Goal: Transaction & Acquisition: Purchase product/service

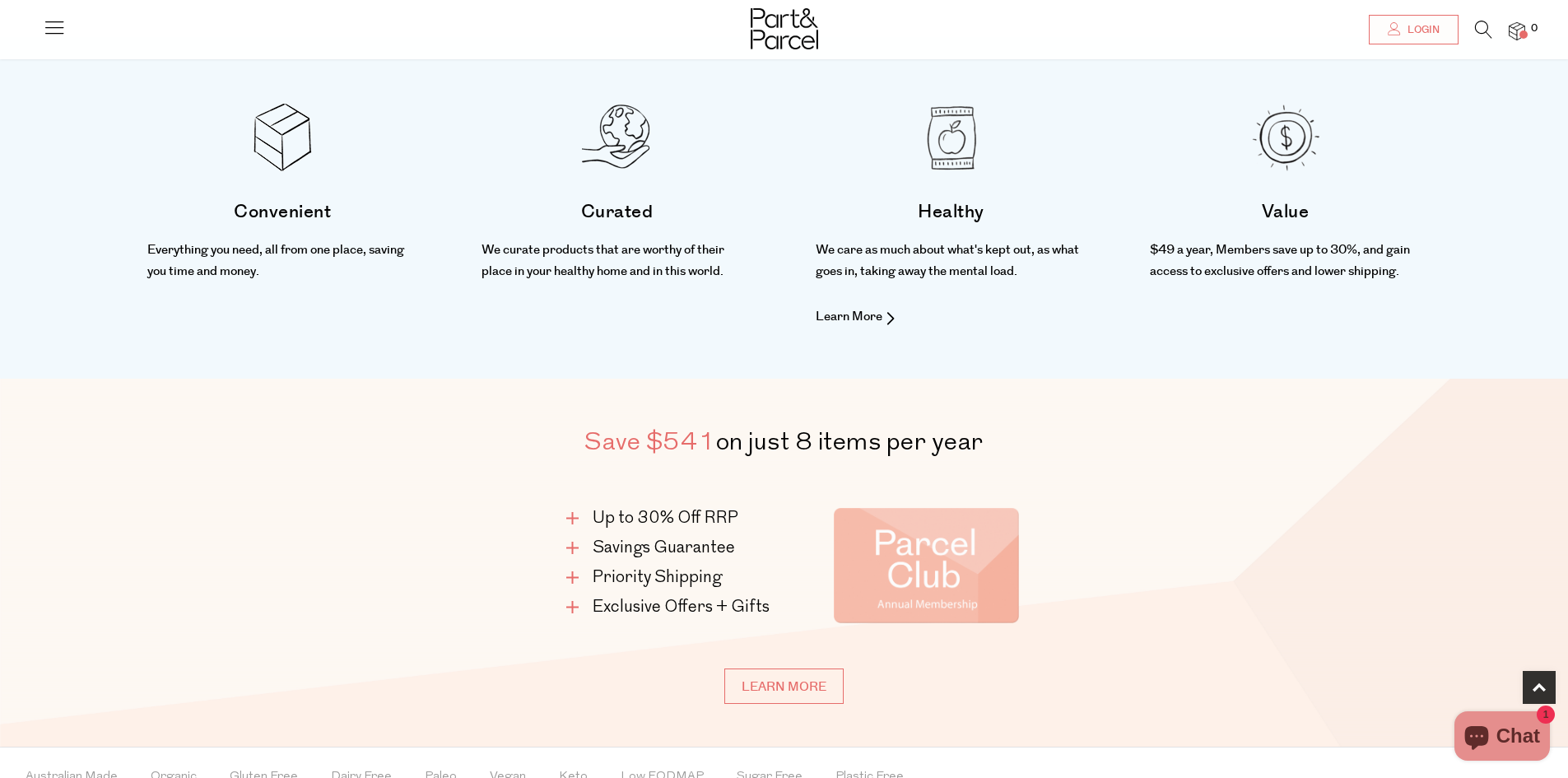
scroll to position [824, 0]
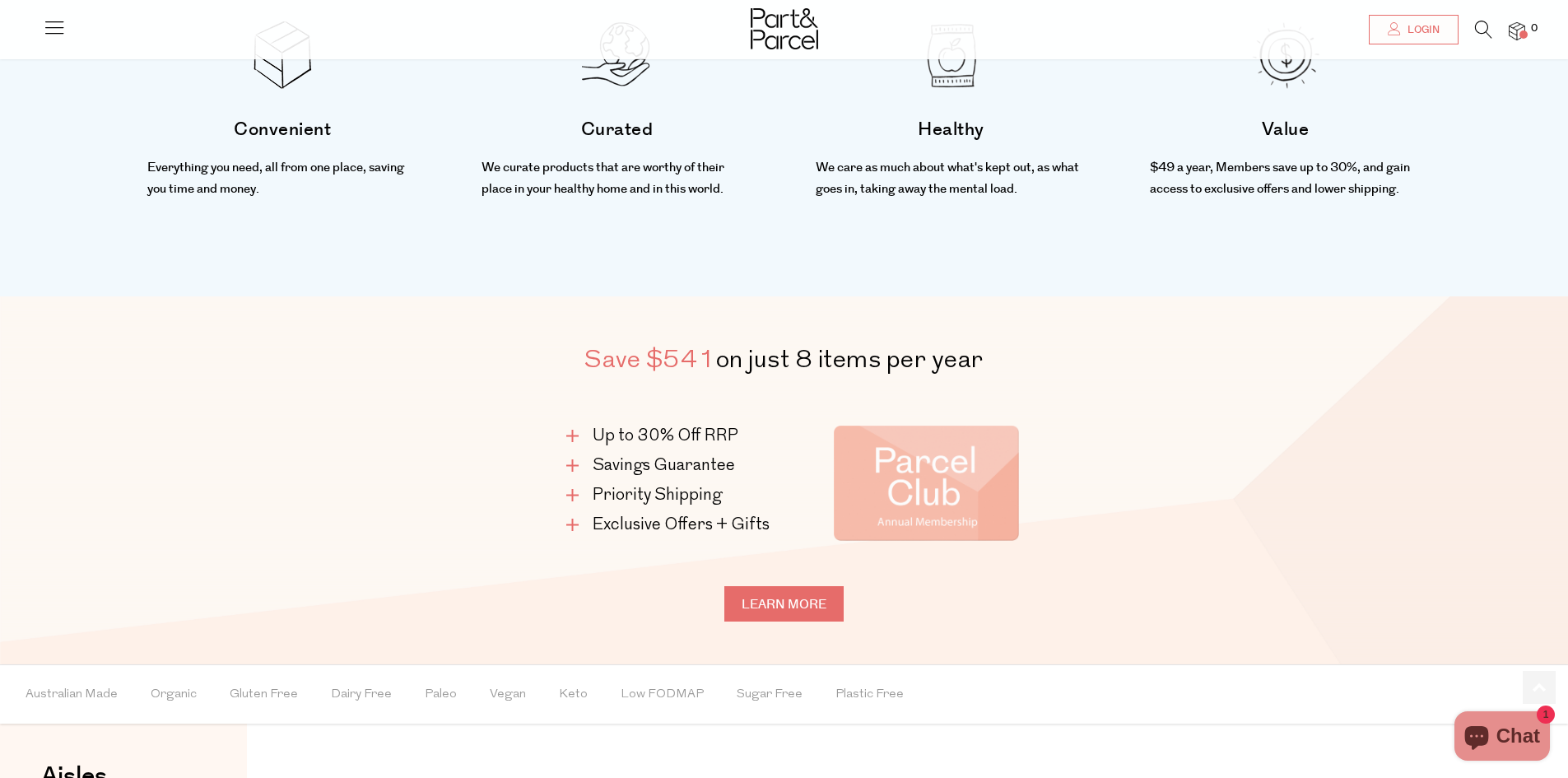
click at [788, 593] on link "Learn more" at bounding box center [784, 604] width 120 height 36
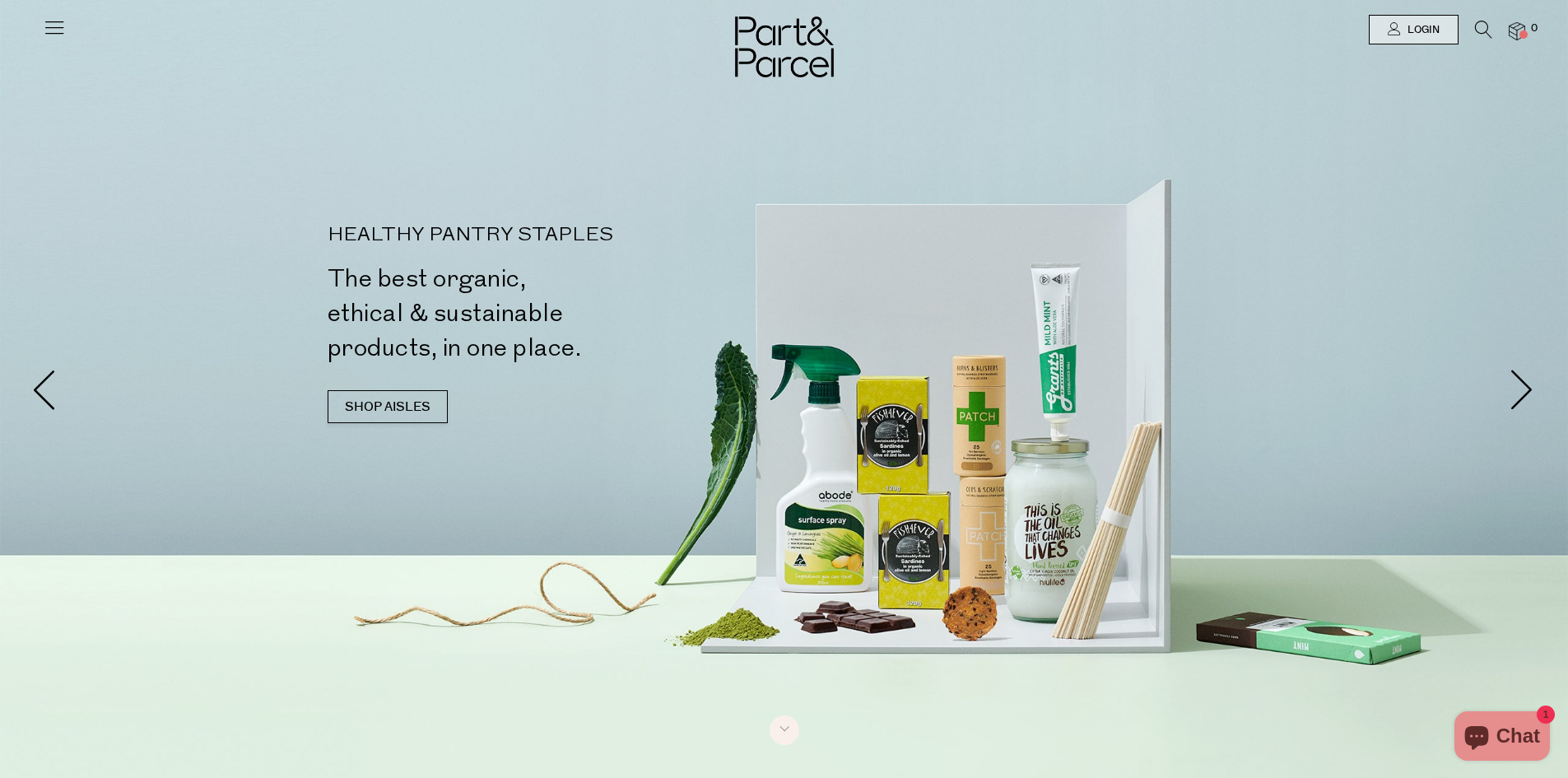
click at [1475, 27] on icon at bounding box center [1483, 29] width 17 height 18
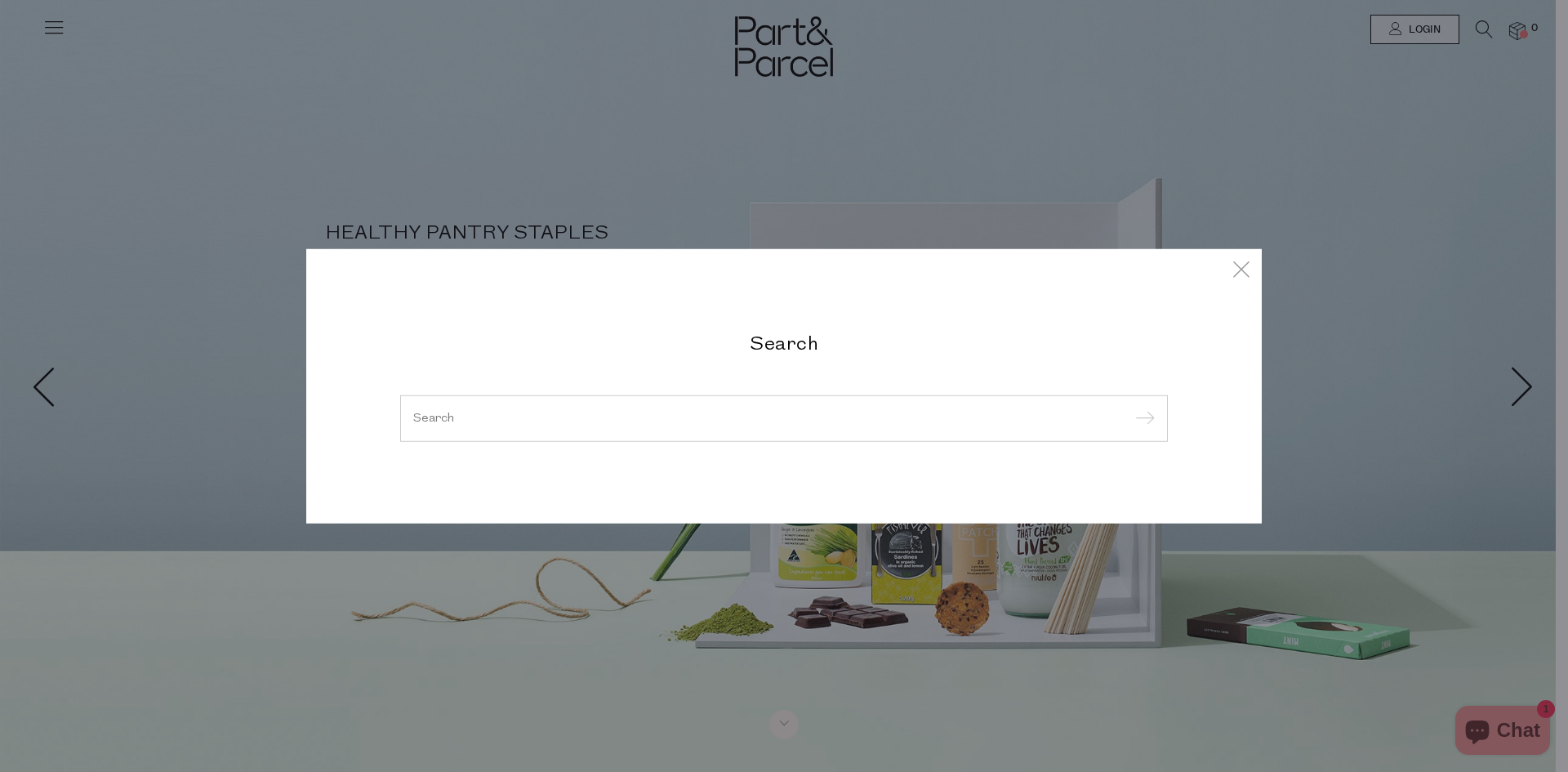
drag, startPoint x: 836, startPoint y: 390, endPoint x: 808, endPoint y: 426, distance: 45.6
click at [834, 393] on div "Search" at bounding box center [783, 386] width 792 height 112
drag, startPoint x: 809, startPoint y: 426, endPoint x: 816, endPoint y: 414, distance: 13.9
click at [810, 424] on input "search" at bounding box center [784, 418] width 742 height 12
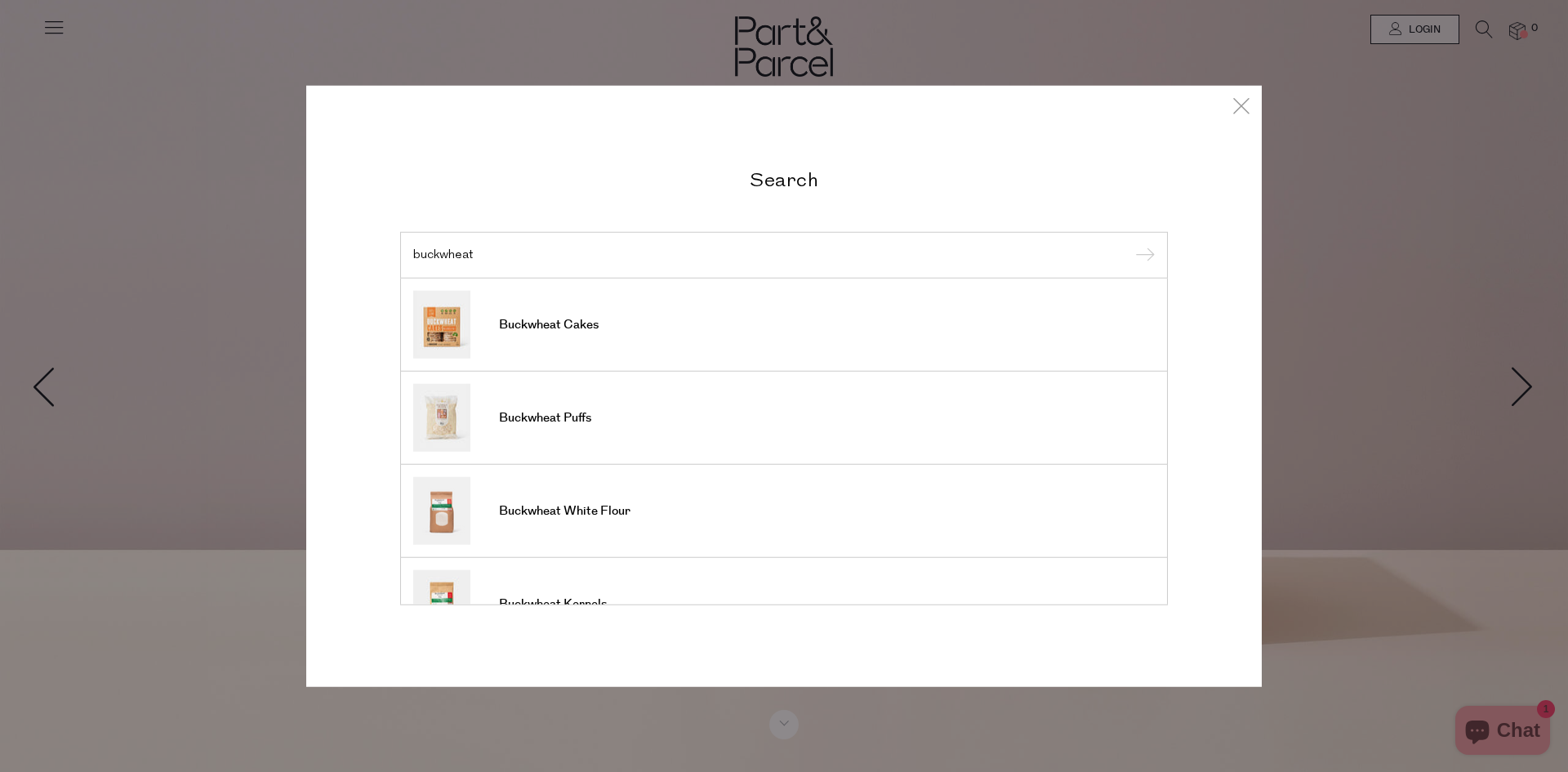
type input "buckwheat"
click at [1130, 243] on input "submit" at bounding box center [1142, 256] width 25 height 25
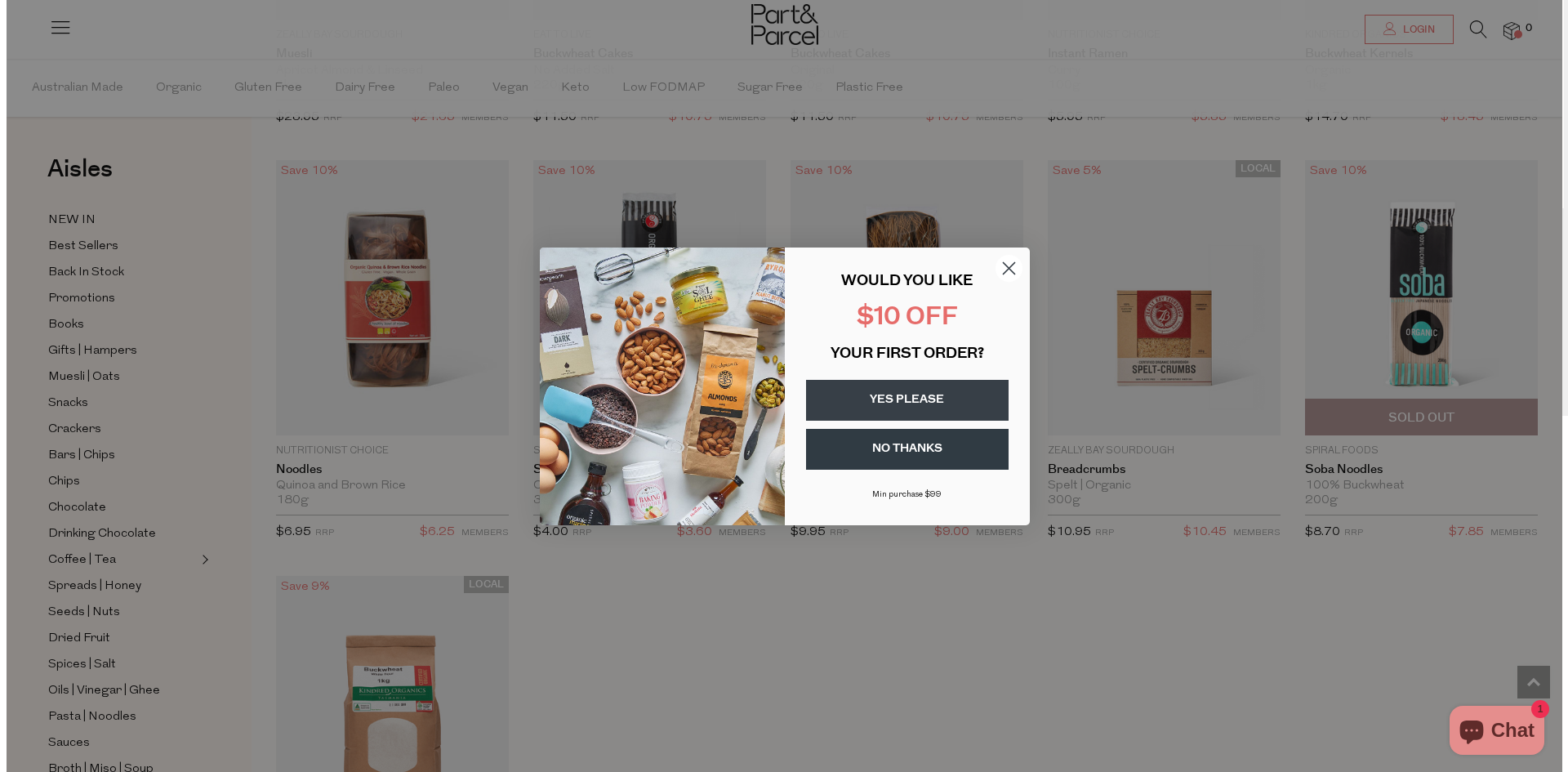
scroll to position [1725, 0]
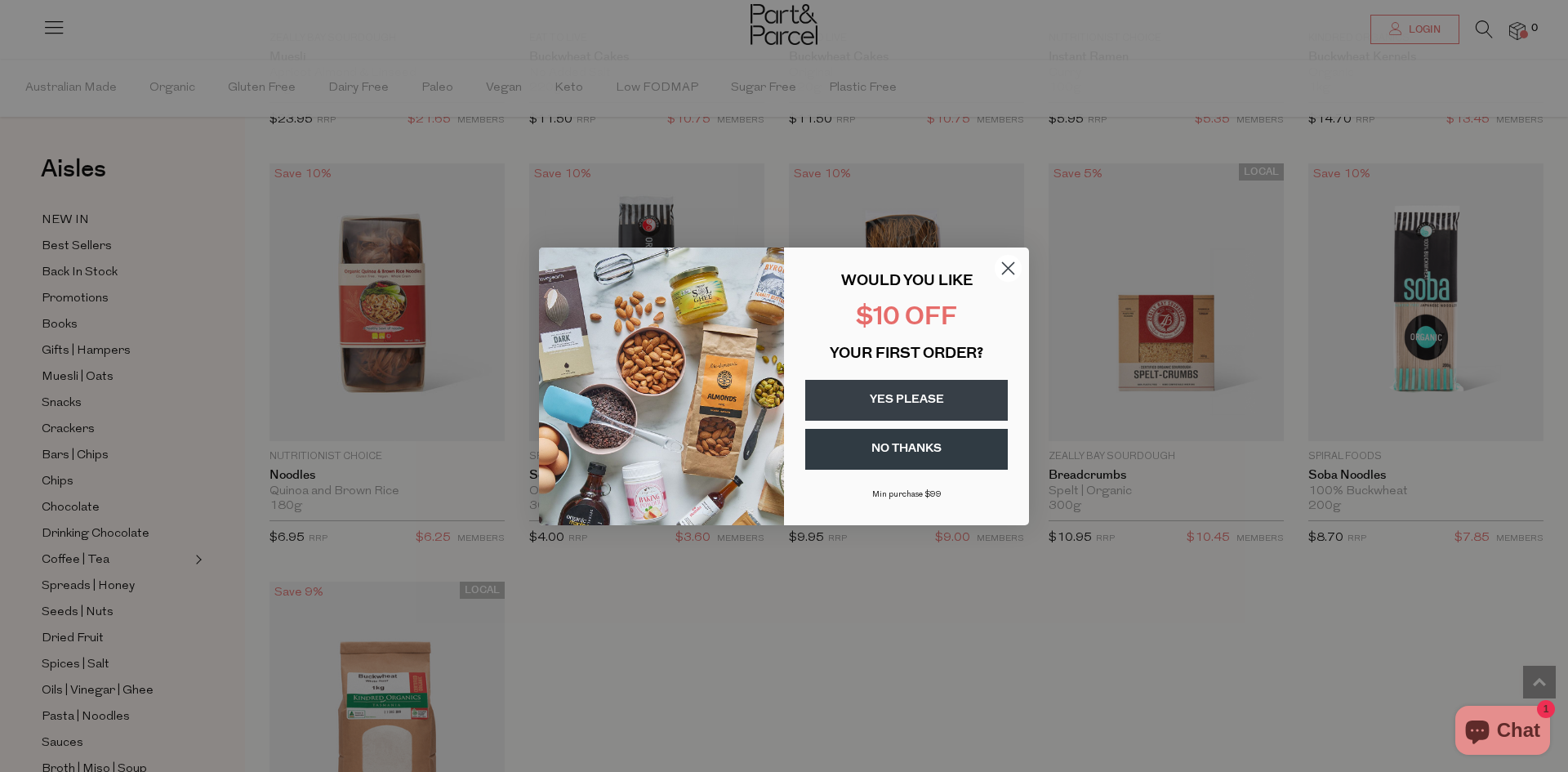
click at [1015, 270] on circle "Close dialog" at bounding box center [1008, 267] width 27 height 27
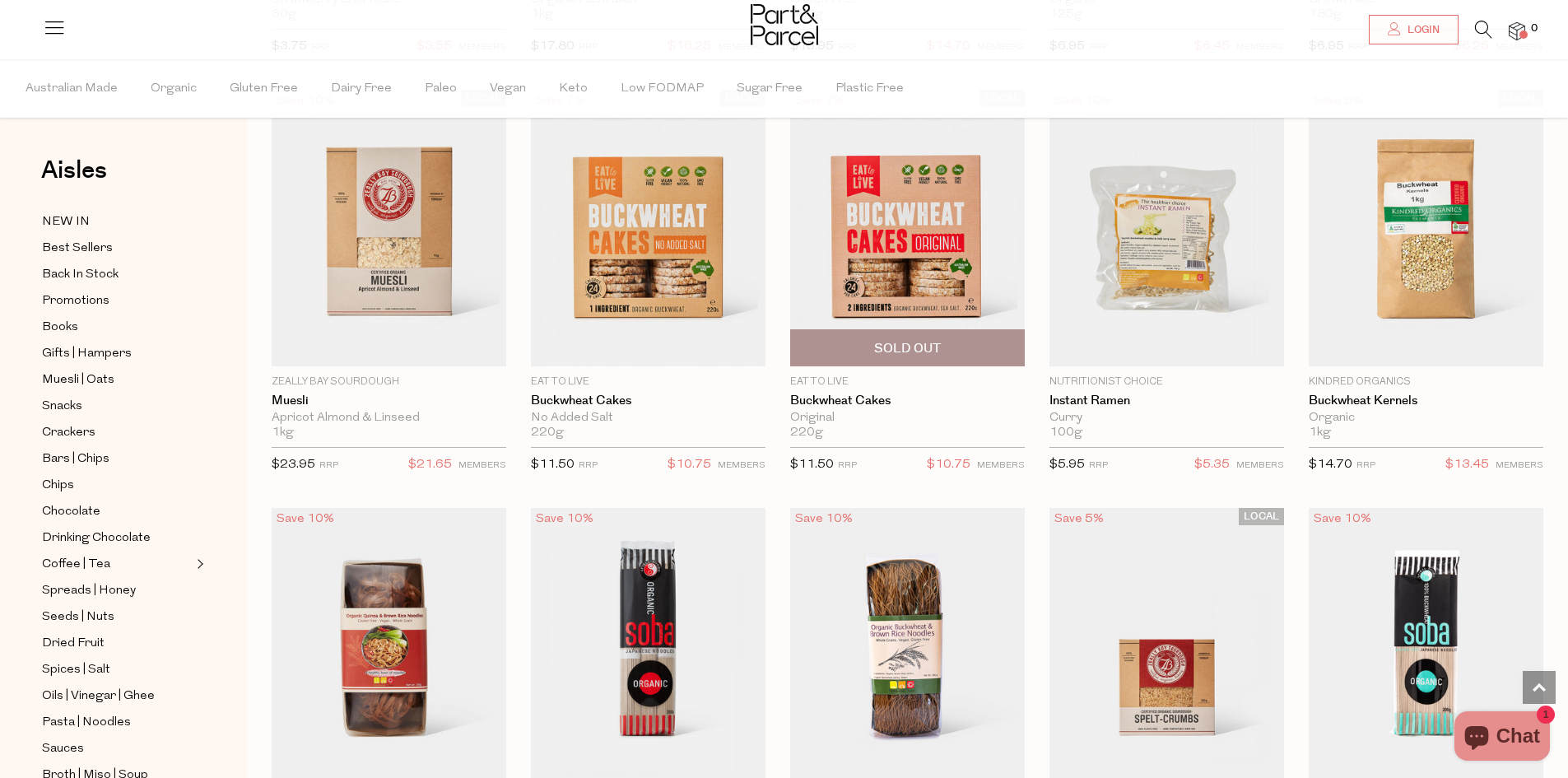
scroll to position [1235, 0]
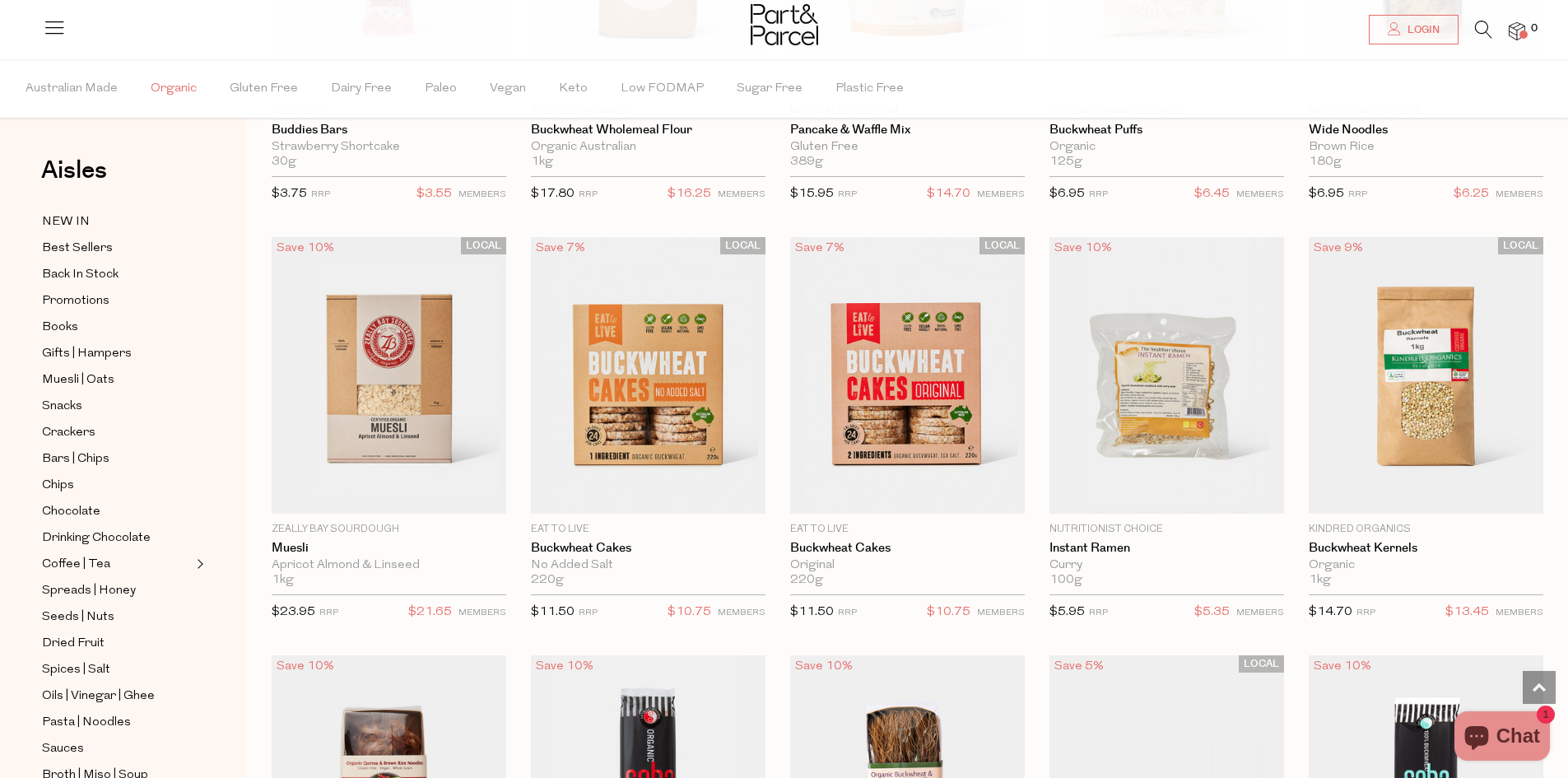
click at [174, 84] on span "Organic" at bounding box center [174, 88] width 46 height 58
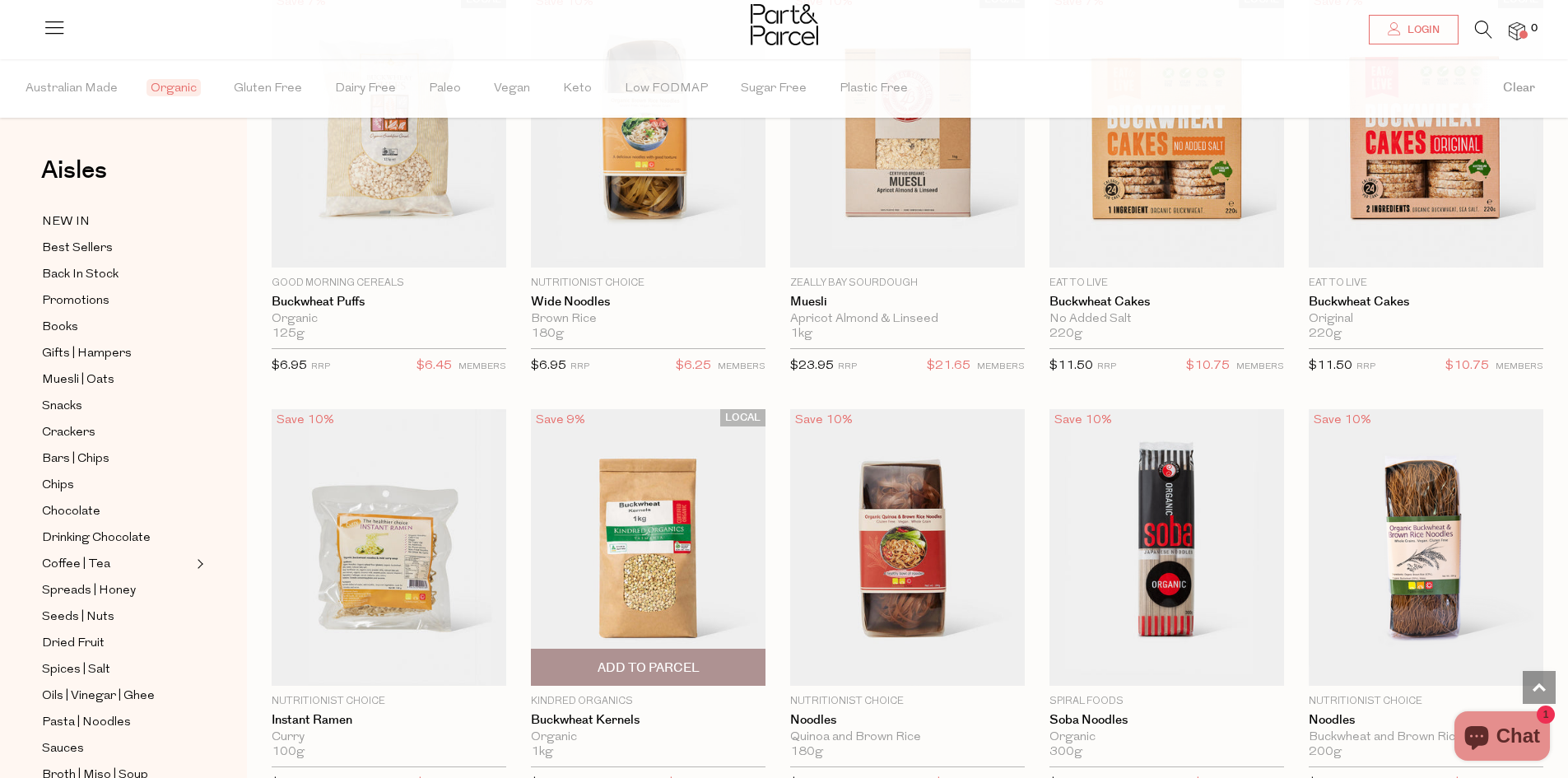
scroll to position [1146, 0]
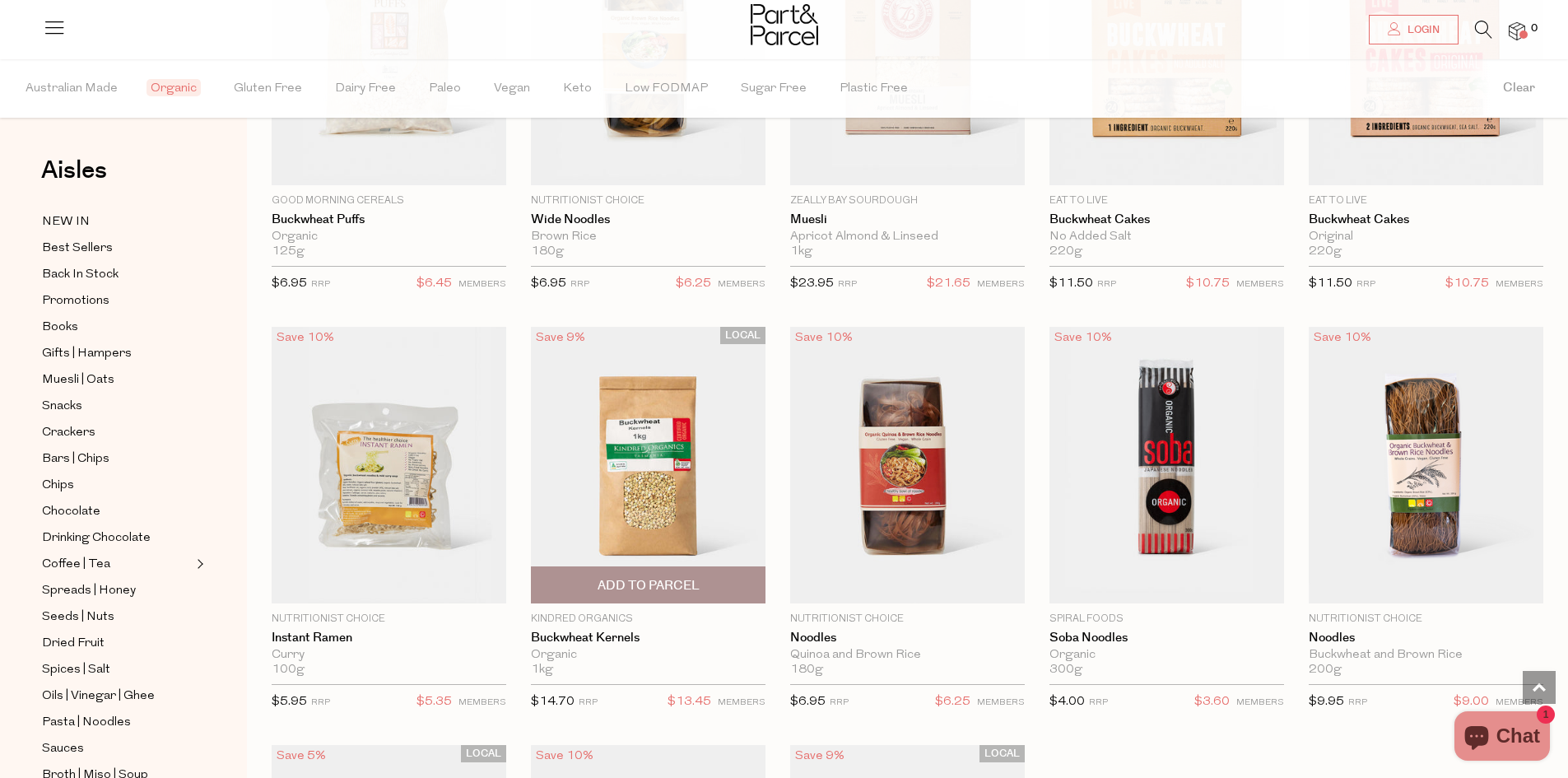
click at [664, 498] on img at bounding box center [648, 465] width 235 height 277
